Goal: Task Accomplishment & Management: Manage account settings

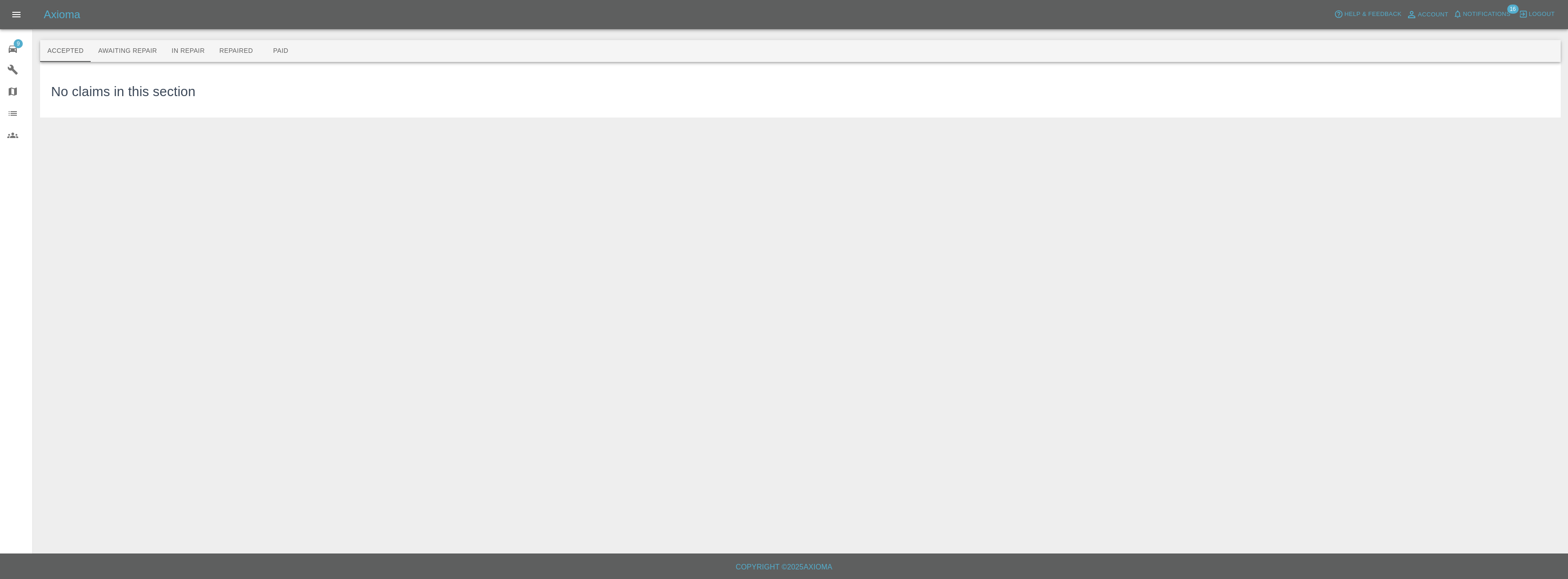
click at [0, 53] on link "9 Repair home" at bounding box center [16, 48] width 33 height 22
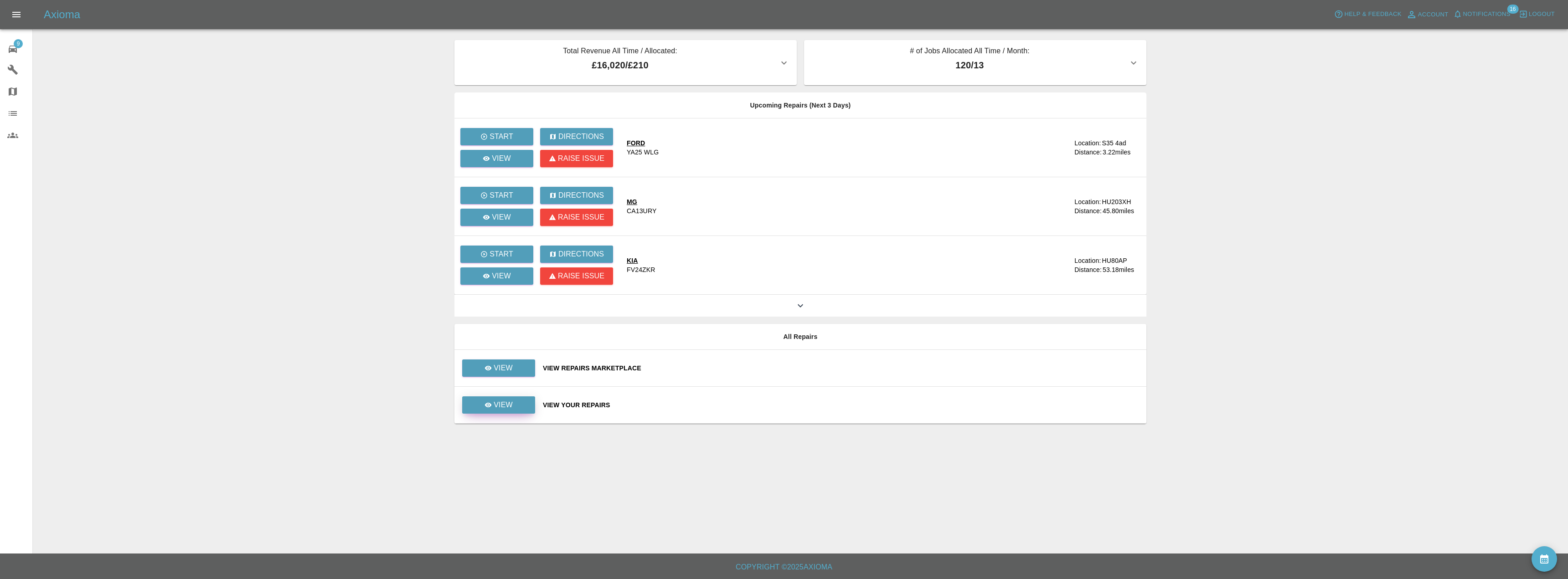
click at [508, 405] on p "View" at bounding box center [503, 404] width 19 height 11
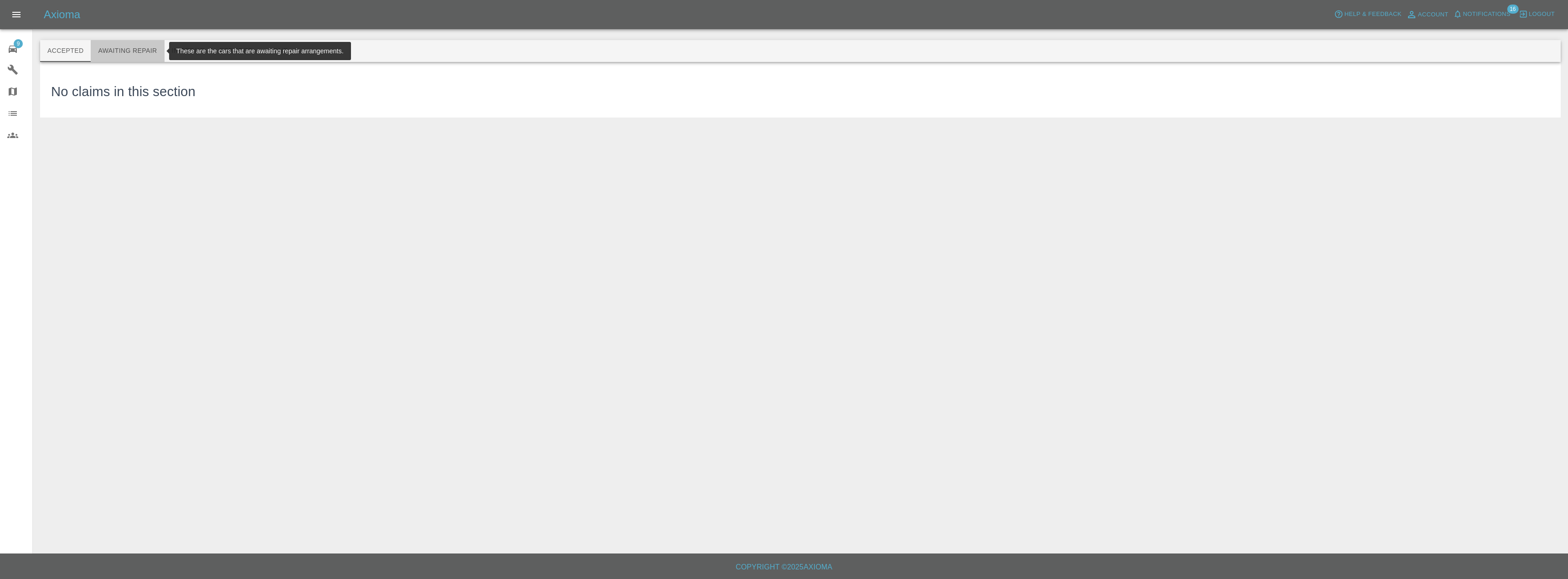
click at [133, 53] on button "Awaiting Repair" at bounding box center [127, 51] width 73 height 22
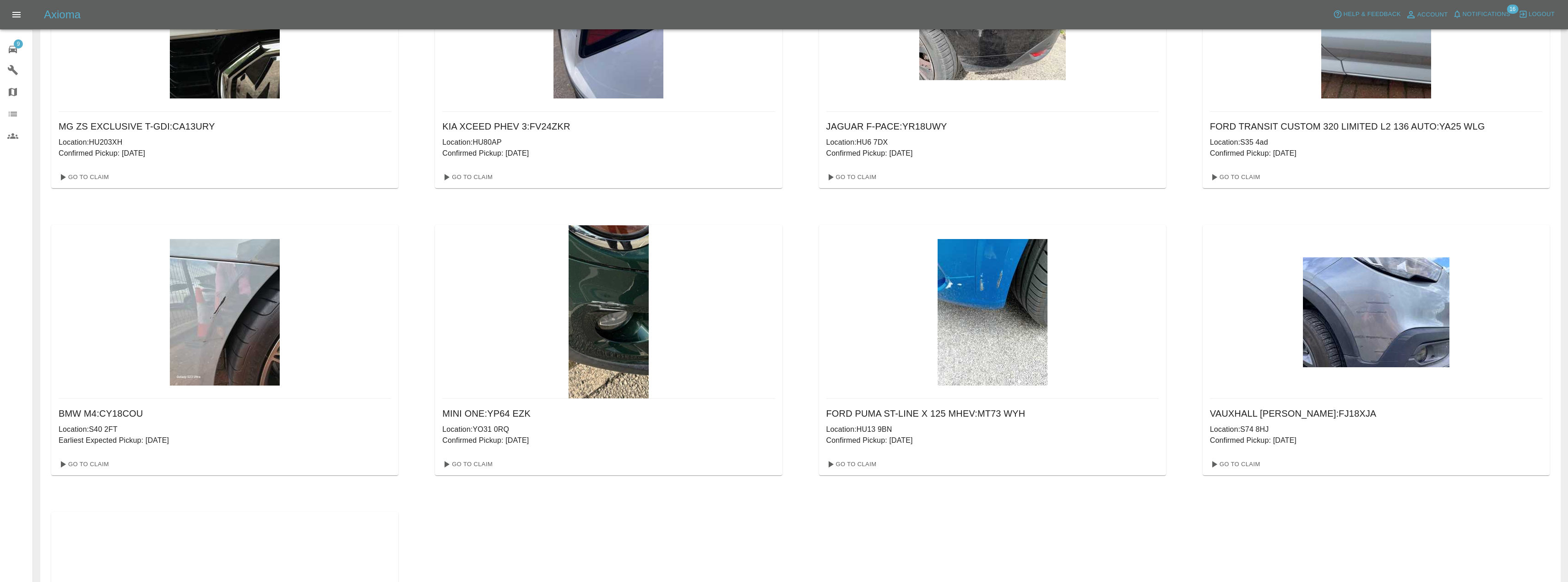
scroll to position [137, 0]
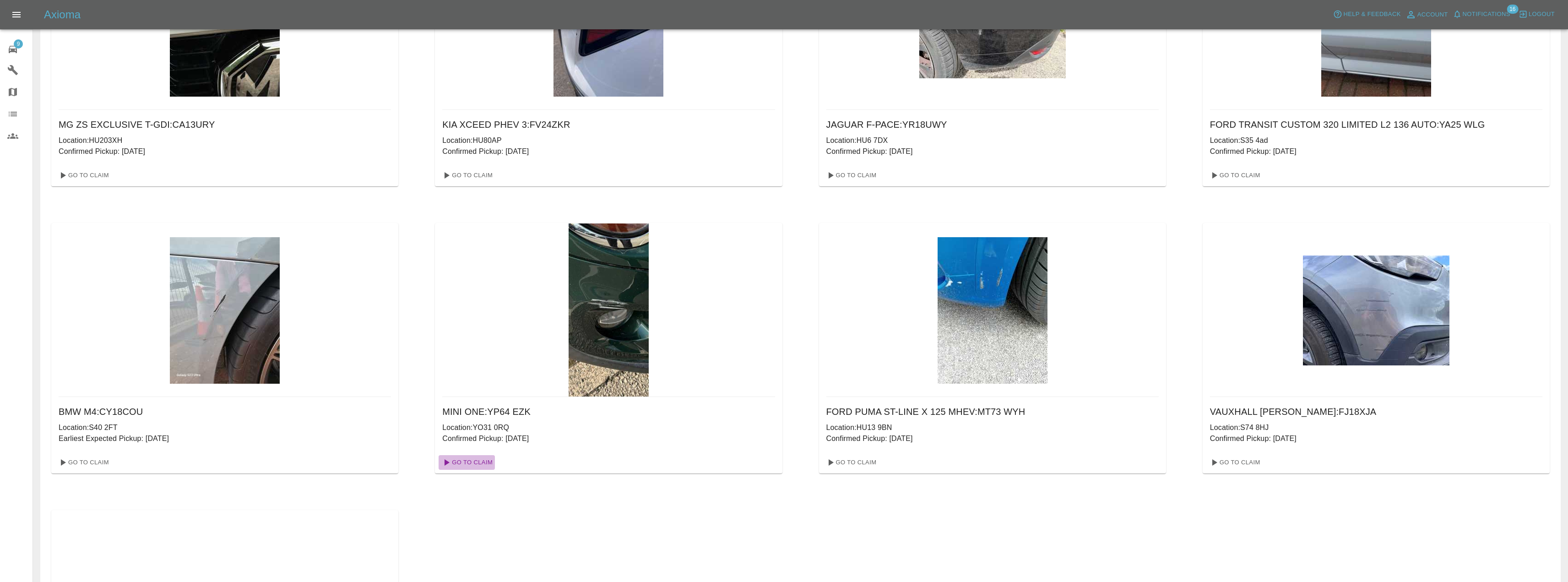
click at [480, 461] on link "Go To Claim" at bounding box center [466, 462] width 56 height 14
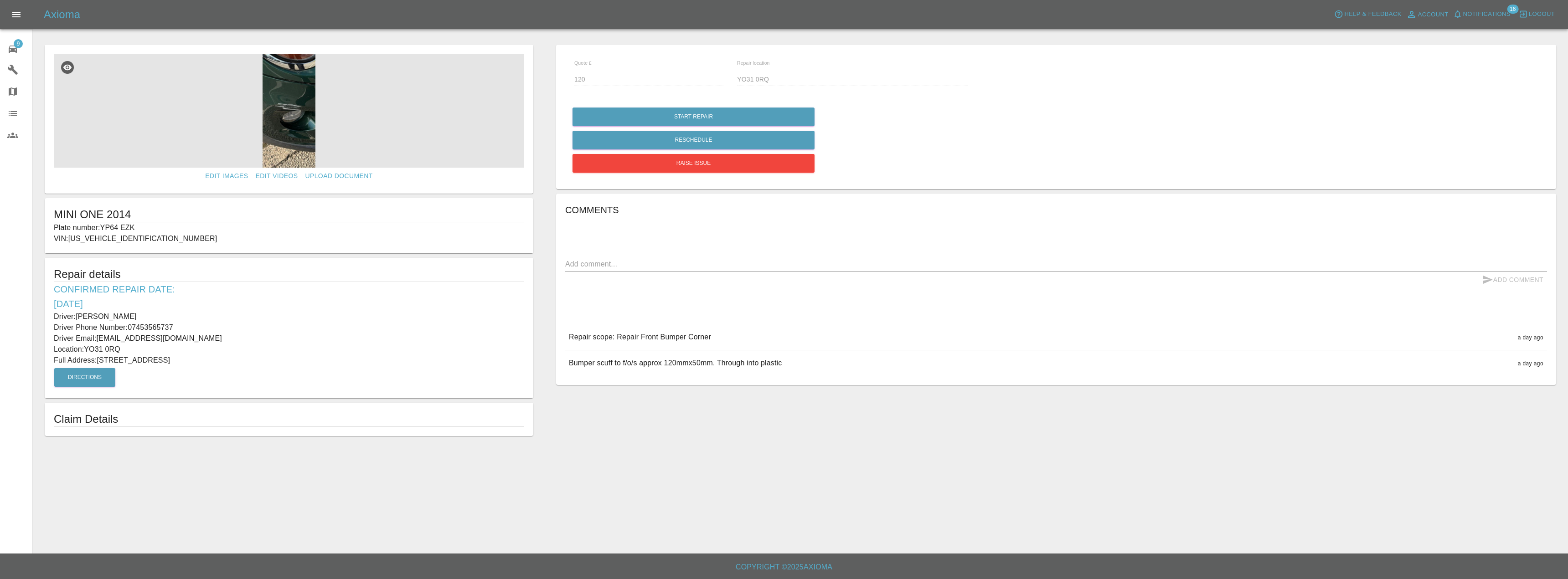
drag, startPoint x: 226, startPoint y: 359, endPoint x: 49, endPoint y: 317, distance: 181.9
click at [49, 317] on div "Repair details Confirmed Repair Date: [DATE] Driver: [PERSON_NAME] Driver Phone…" at bounding box center [289, 328] width 489 height 140
copy div "Driver: [PERSON_NAME] Driver Phone Number: 07453565737 Driver Email: [EMAIL_ADD…"
